Goal: Task Accomplishment & Management: Use online tool/utility

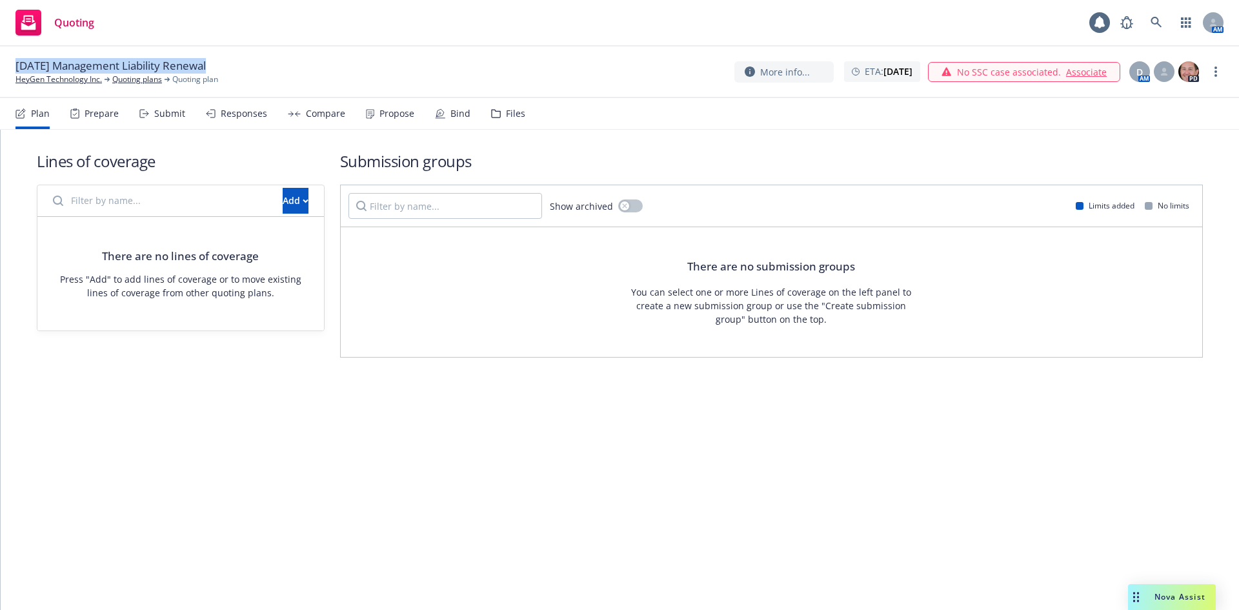
drag, startPoint x: 225, startPoint y: 63, endPoint x: 0, endPoint y: 65, distance: 225.2
click at [0, 65] on div "[DATE] Management Liability Renewal HeyGen Technology Inc. Quoting plans Quotin…" at bounding box center [619, 72] width 1239 height 52
copy div "[DATE] Management Liability Renewal"
click at [1088, 71] on link "Associate" at bounding box center [1086, 72] width 41 height 14
